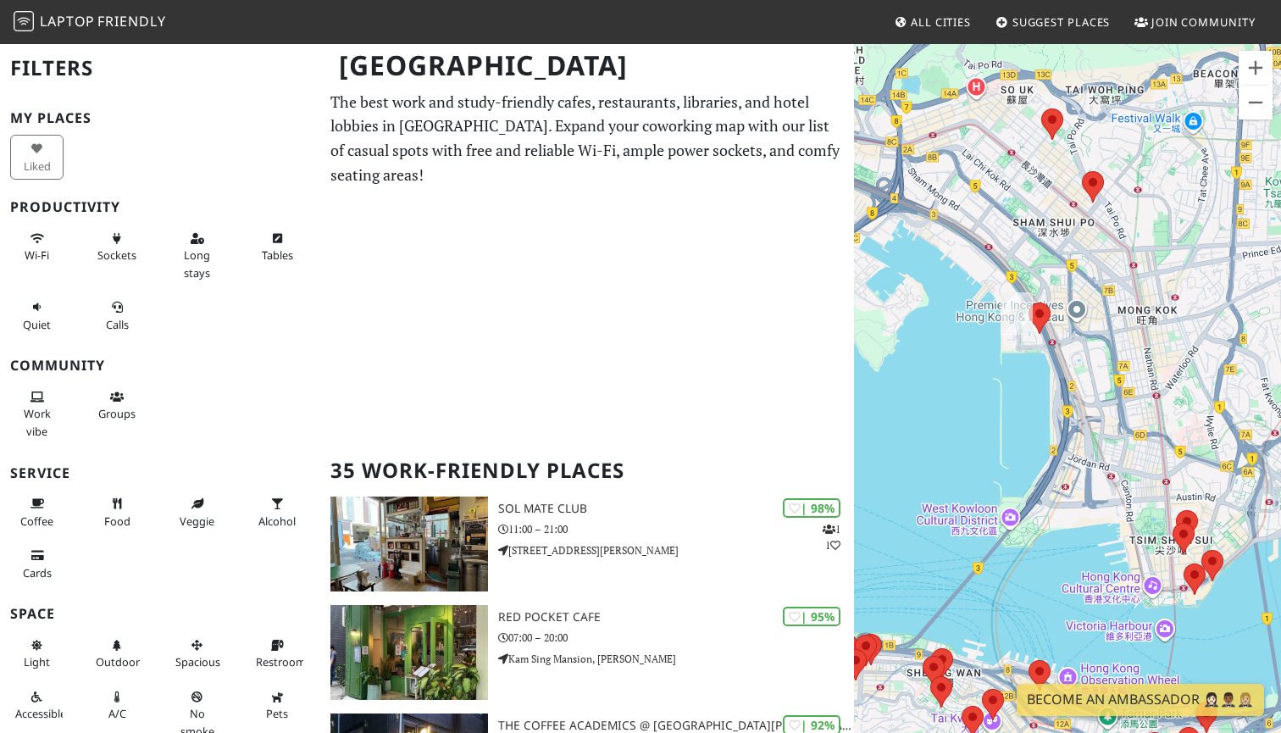
drag, startPoint x: 989, startPoint y: 358, endPoint x: 1042, endPoint y: 324, distance: 62.5
click at [1214, 390] on div "To navigate, press the arrow keys." at bounding box center [1067, 408] width 427 height 733
click at [1042, 324] on img at bounding box center [1039, 317] width 22 height 31
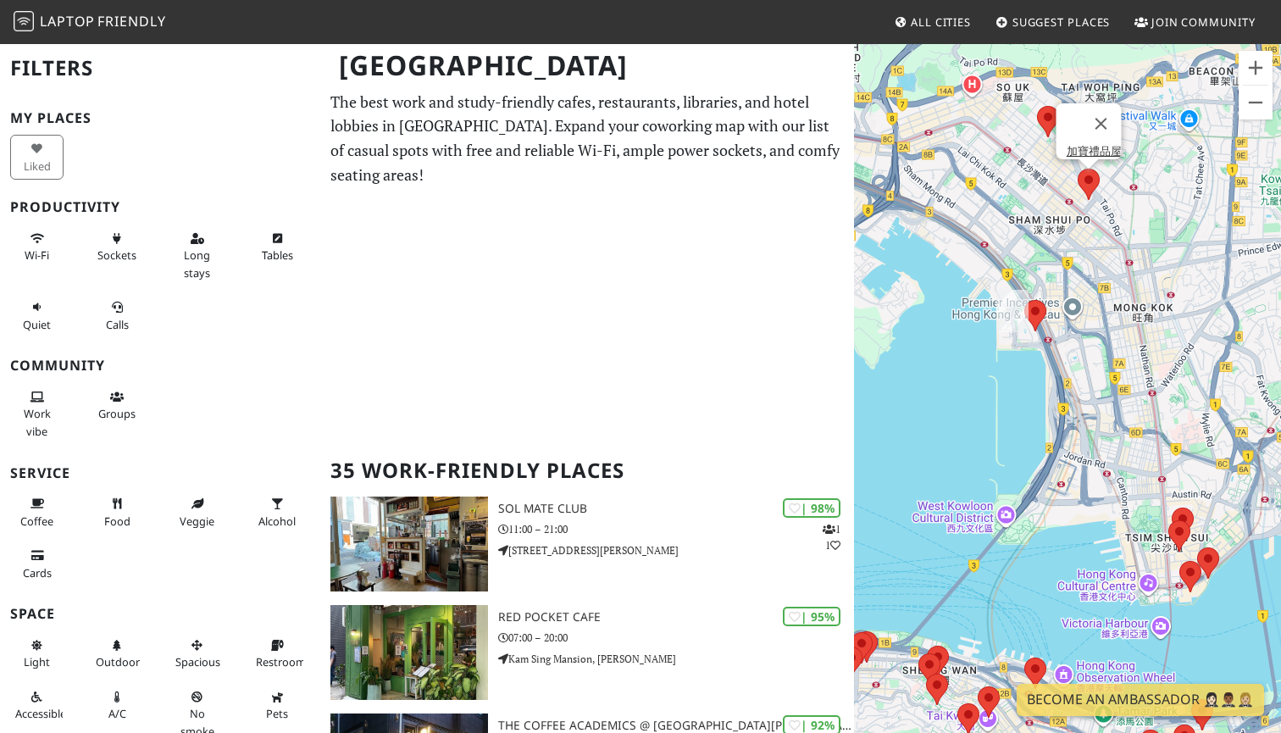
click at [1077, 169] on area at bounding box center [1077, 169] width 0 height 0
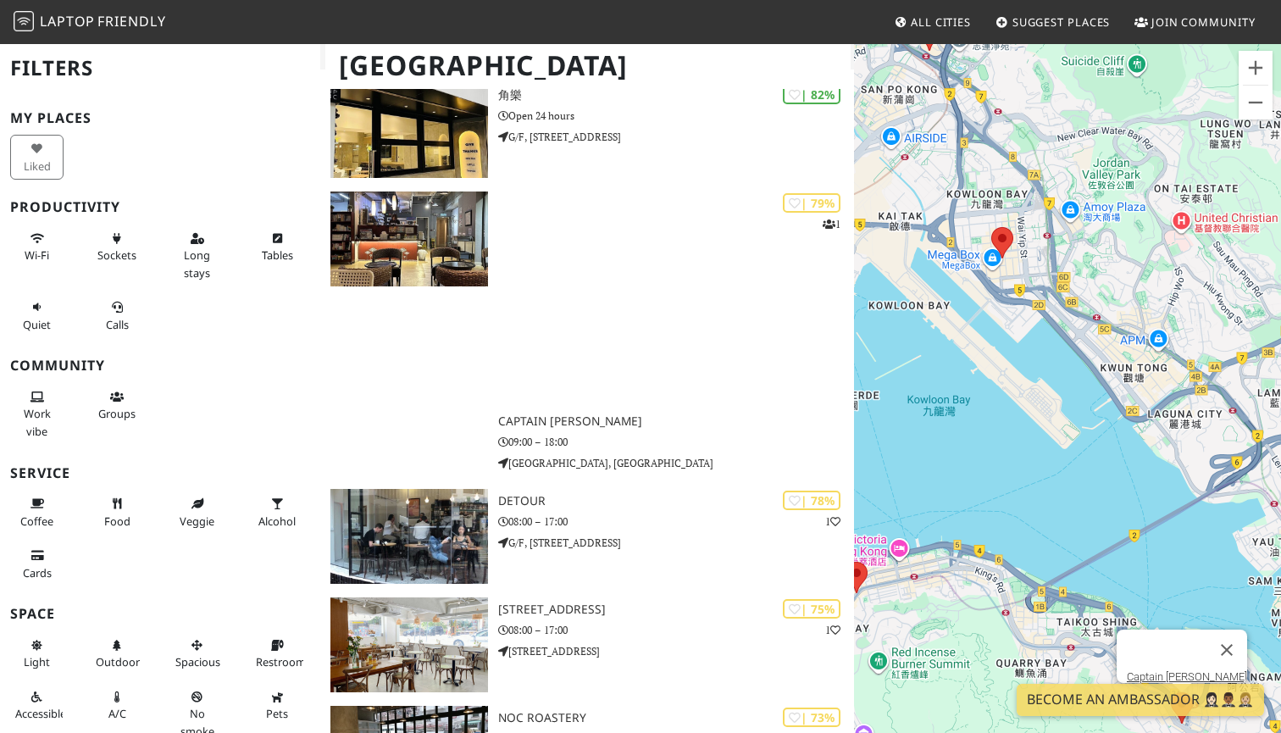
scroll to position [1286, 0]
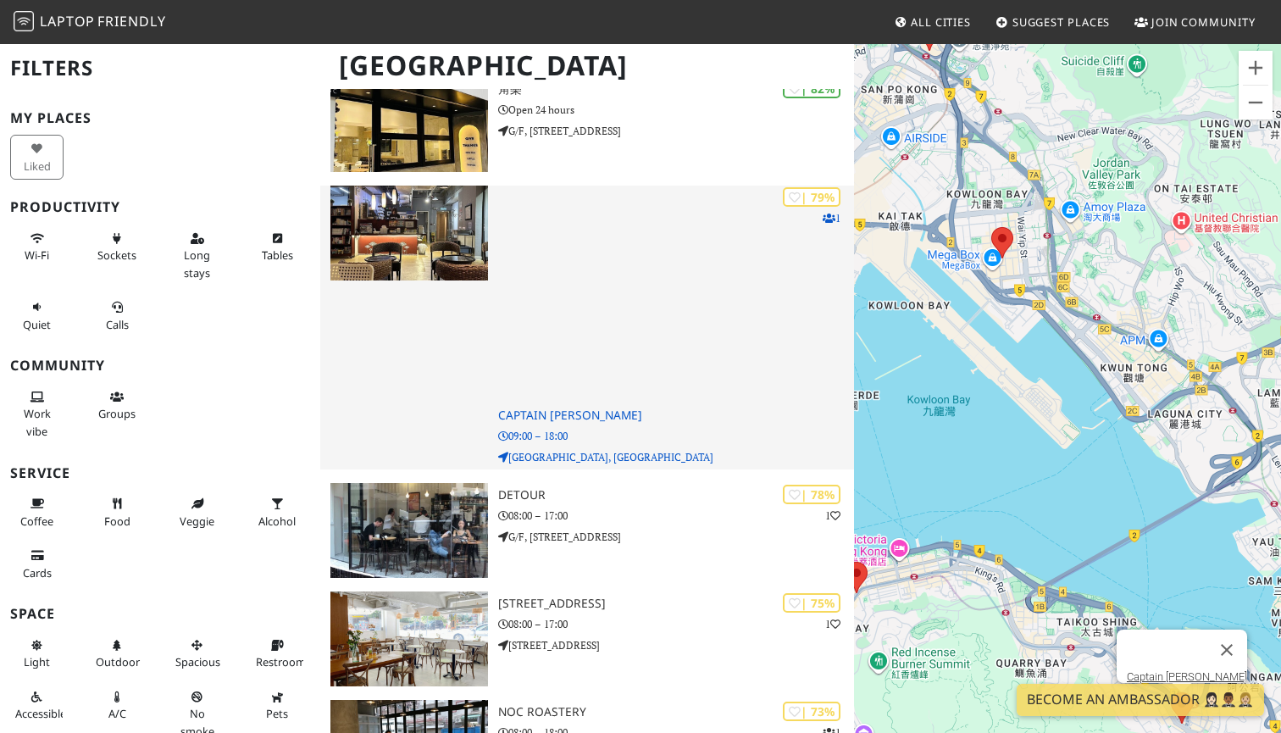
click at [593, 420] on div "| 79% 1 Captain Coffee 09:00 – 18:00 Lancashire Centre, Shau Kei Wan Rd" at bounding box center [676, 327] width 356 height 284
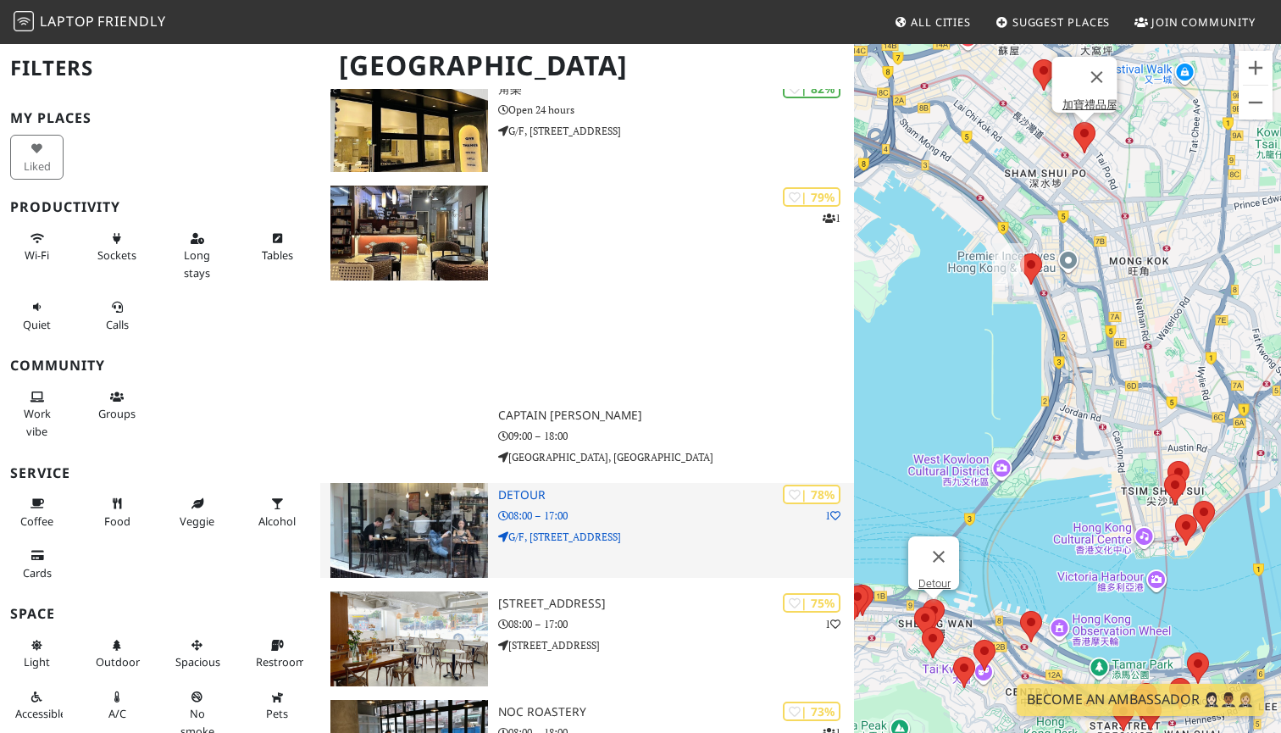
click at [463, 515] on img at bounding box center [409, 530] width 158 height 95
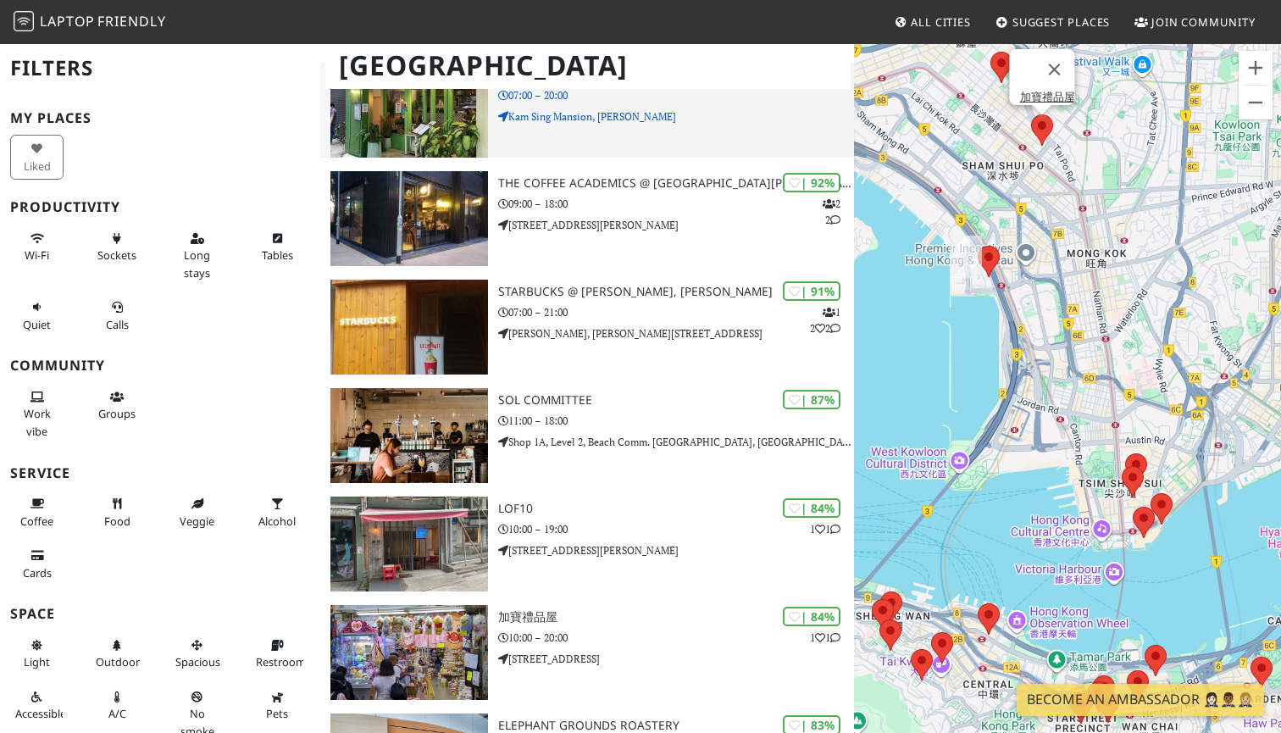
scroll to position [340, 0]
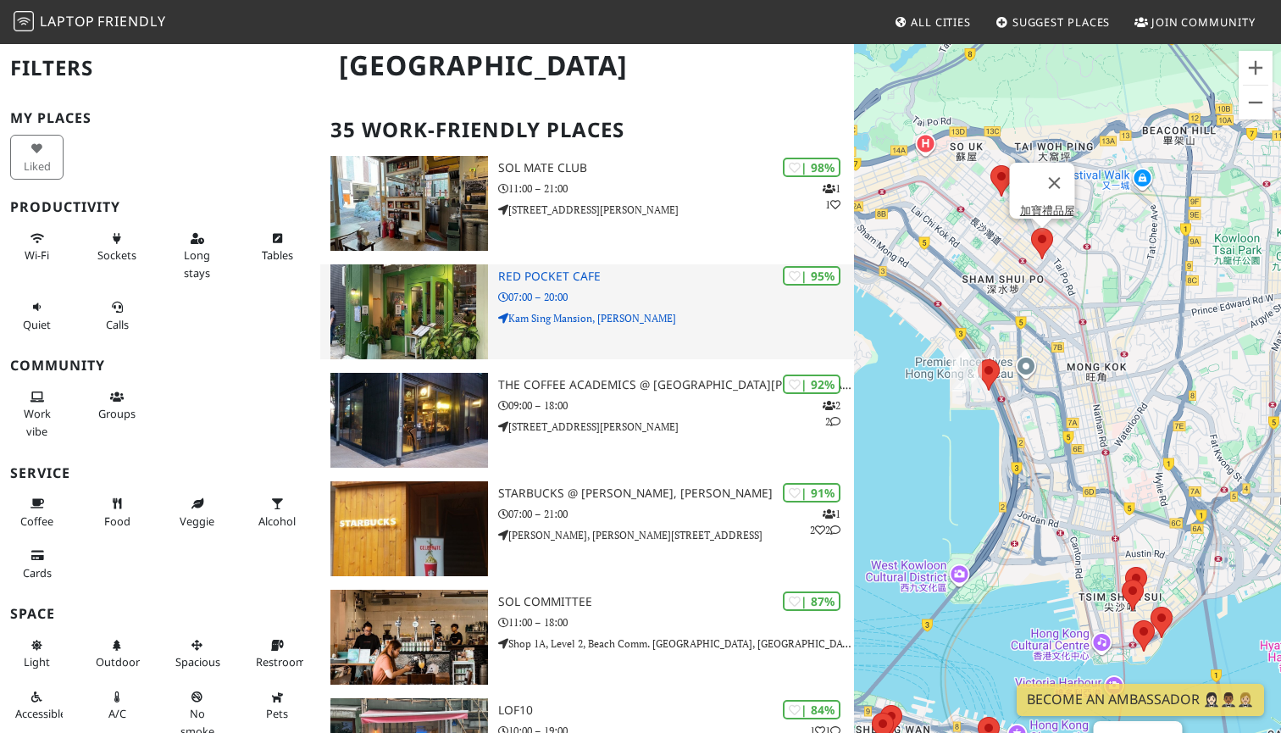
click at [568, 272] on h3 "Red Pocket Cafe" at bounding box center [676, 276] width 356 height 14
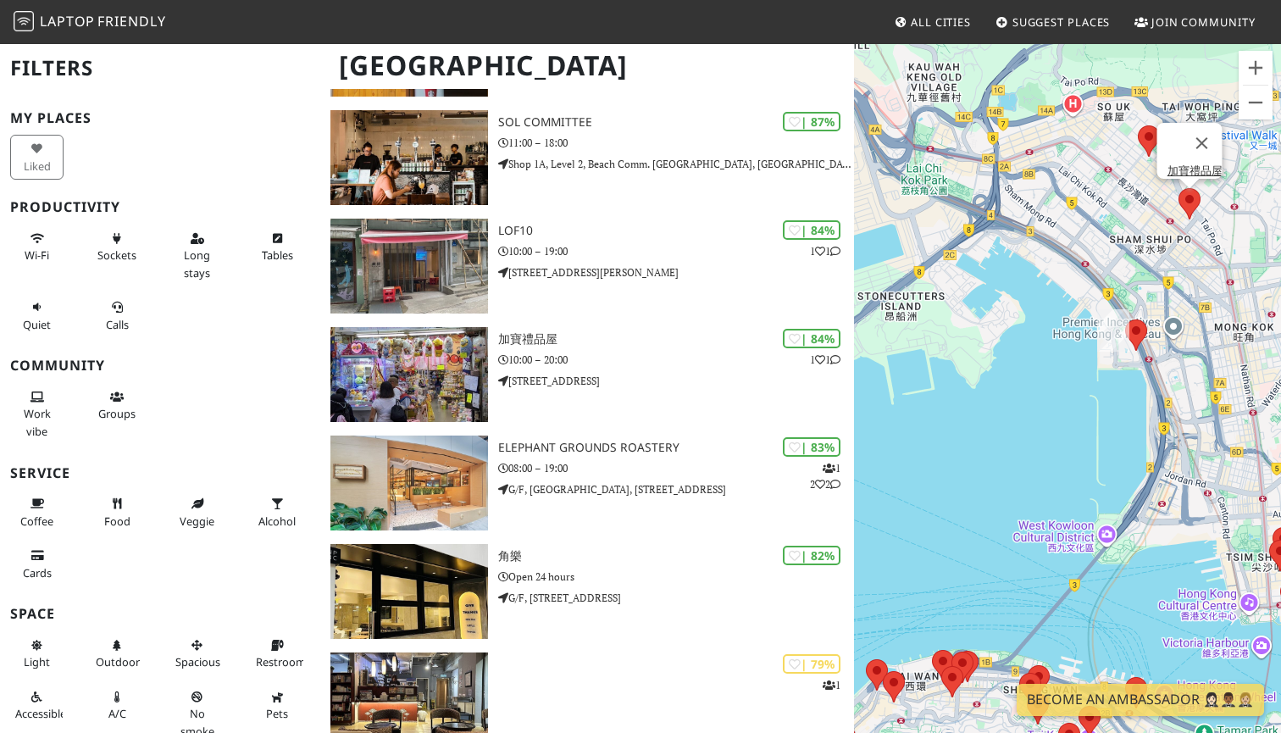
scroll to position [276, 0]
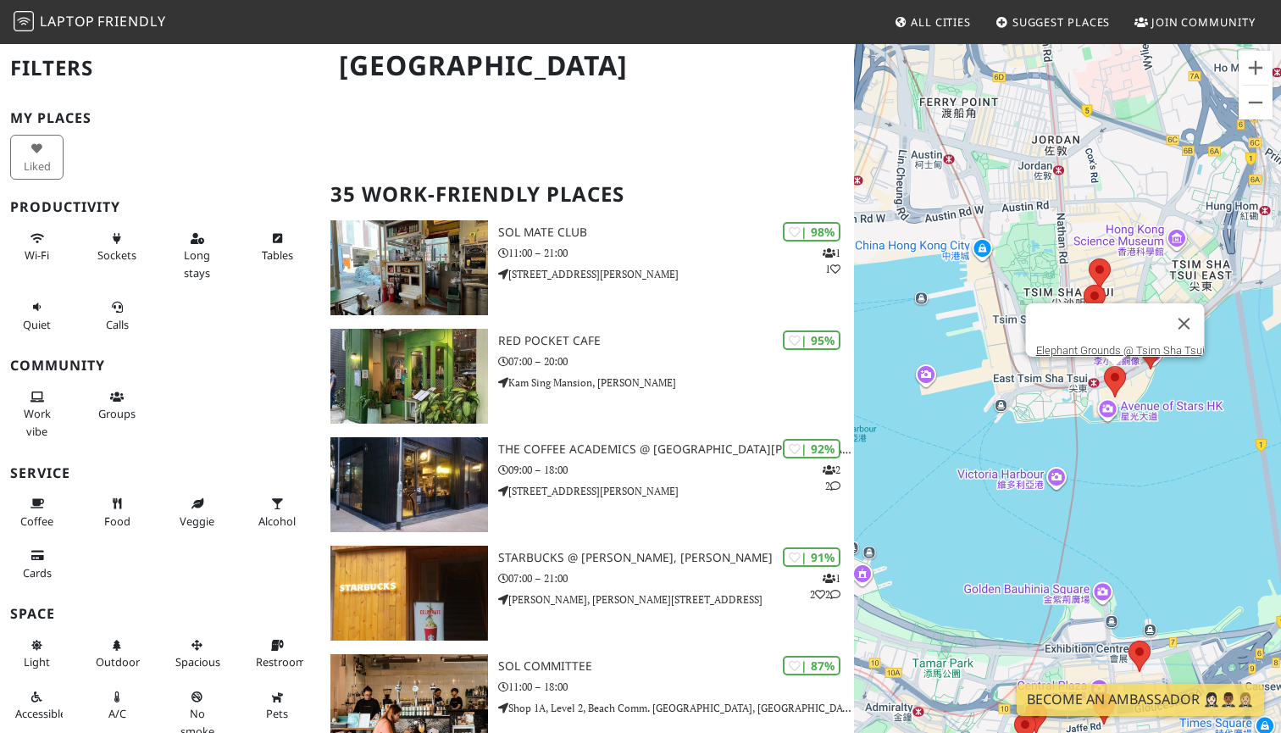
click at [1104, 366] on area at bounding box center [1104, 366] width 0 height 0
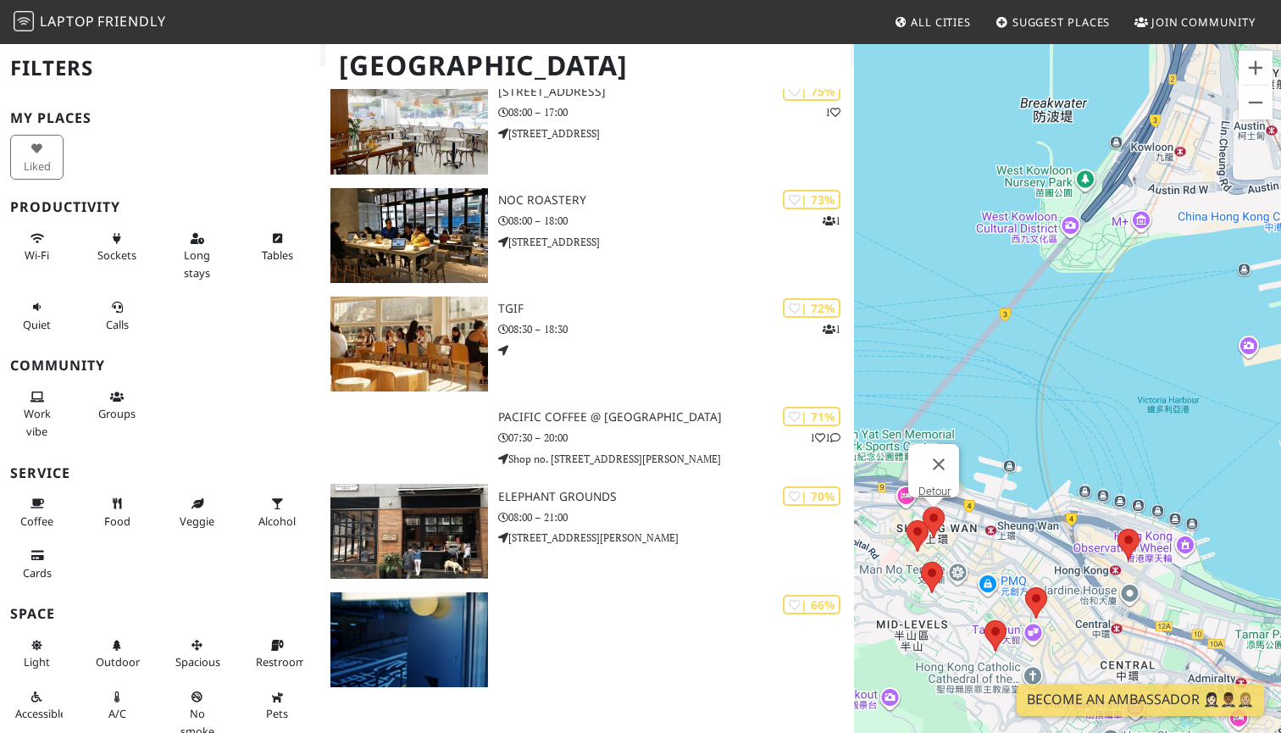
scroll to position [1952, 0]
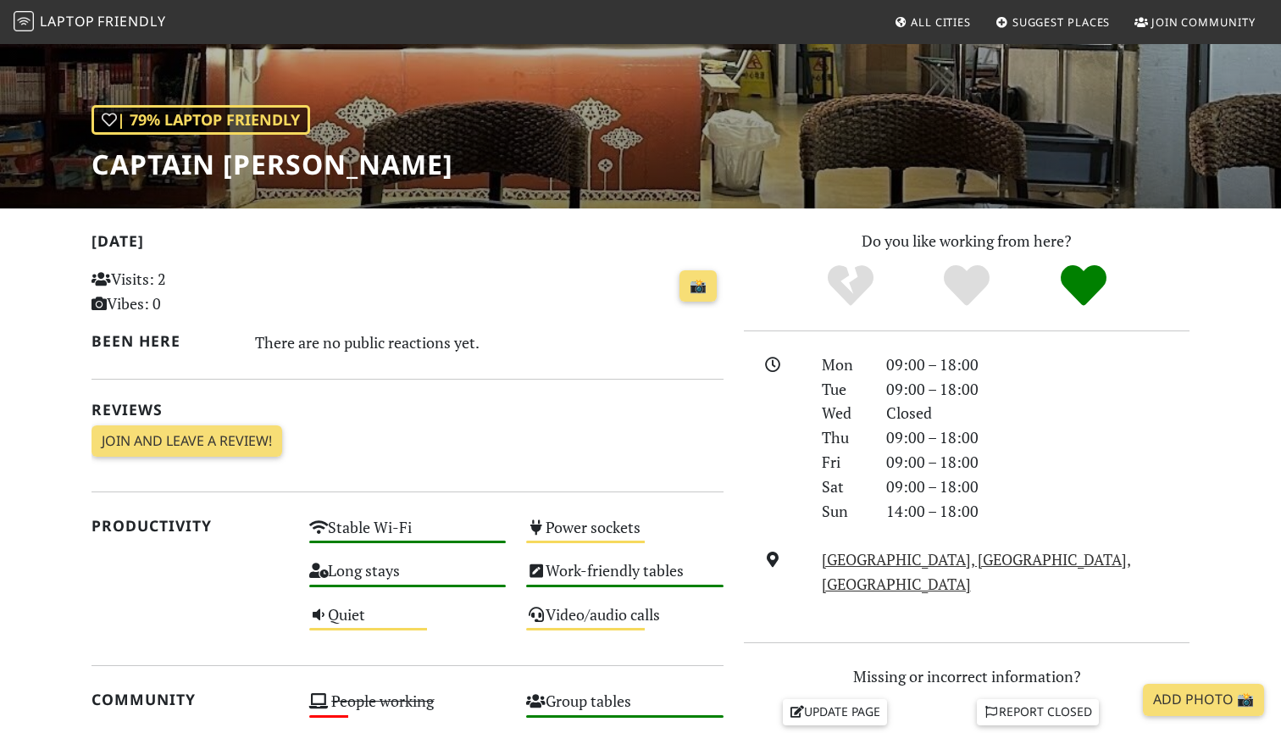
scroll to position [404, 0]
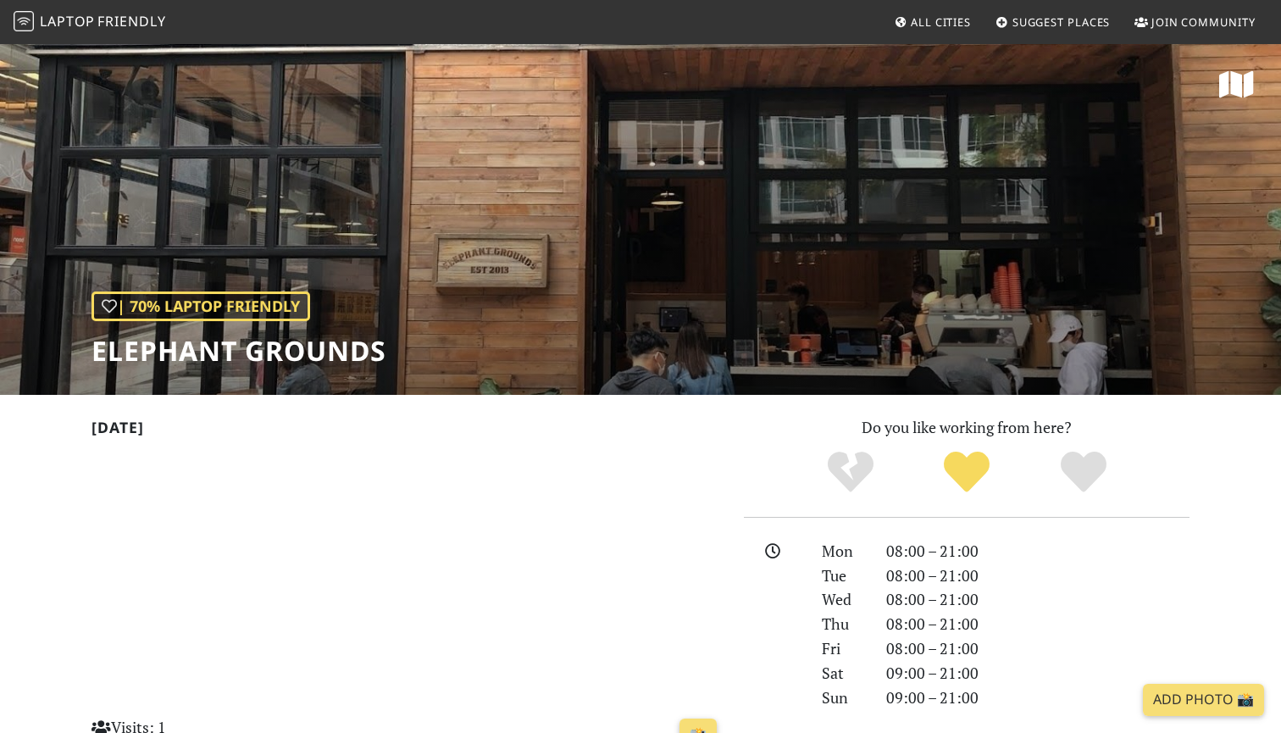
scroll to position [1609, 0]
